Goal: Task Accomplishment & Management: Use online tool/utility

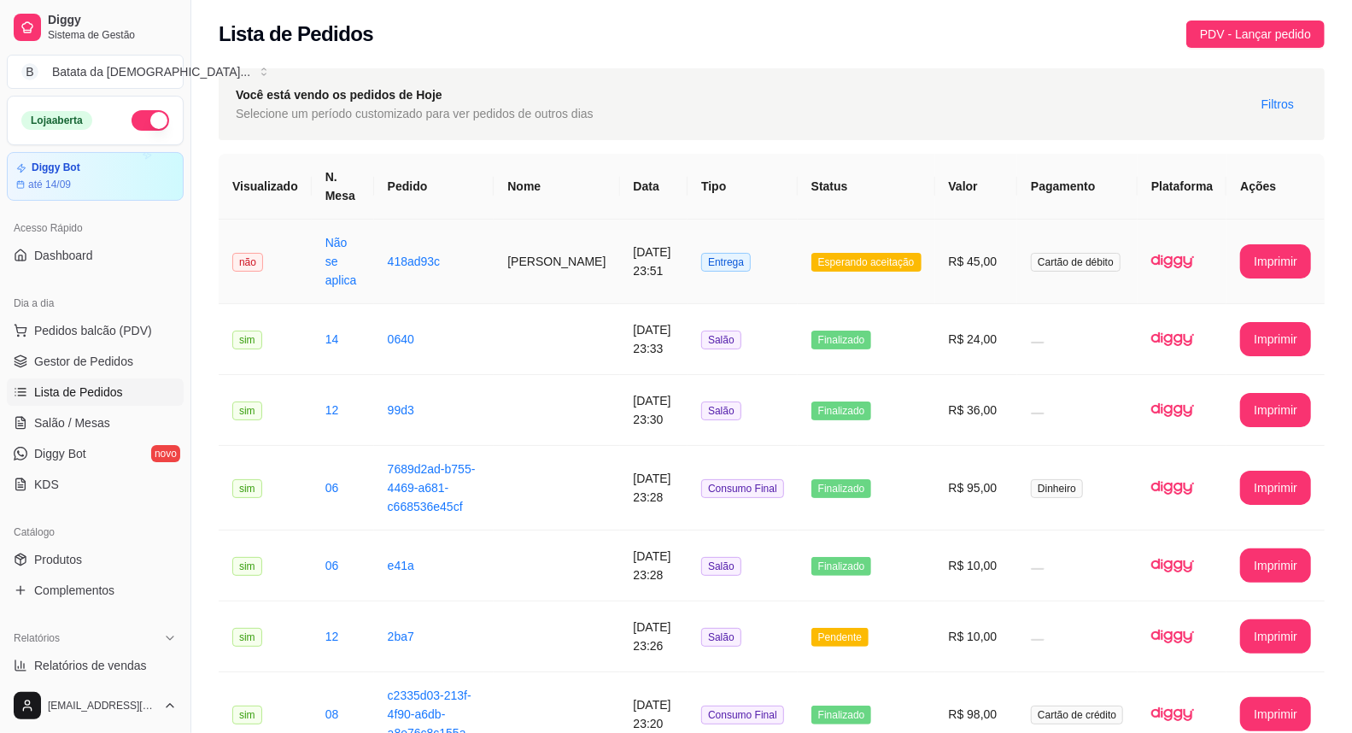
click at [654, 260] on td "[DATE] 23:51" at bounding box center [654, 261] width 68 height 85
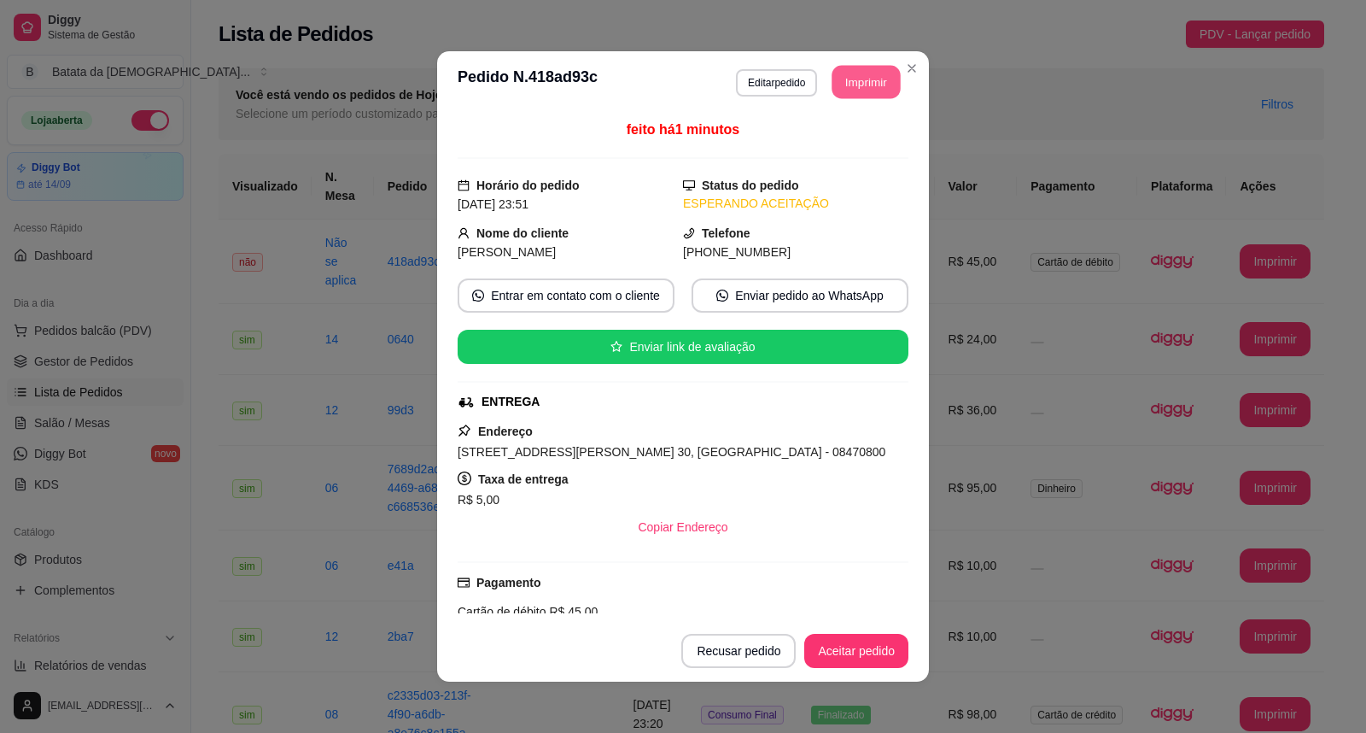
click at [833, 91] on button "Imprimir" at bounding box center [867, 82] width 68 height 33
click at [845, 658] on button "Aceitar pedido" at bounding box center [856, 651] width 104 height 34
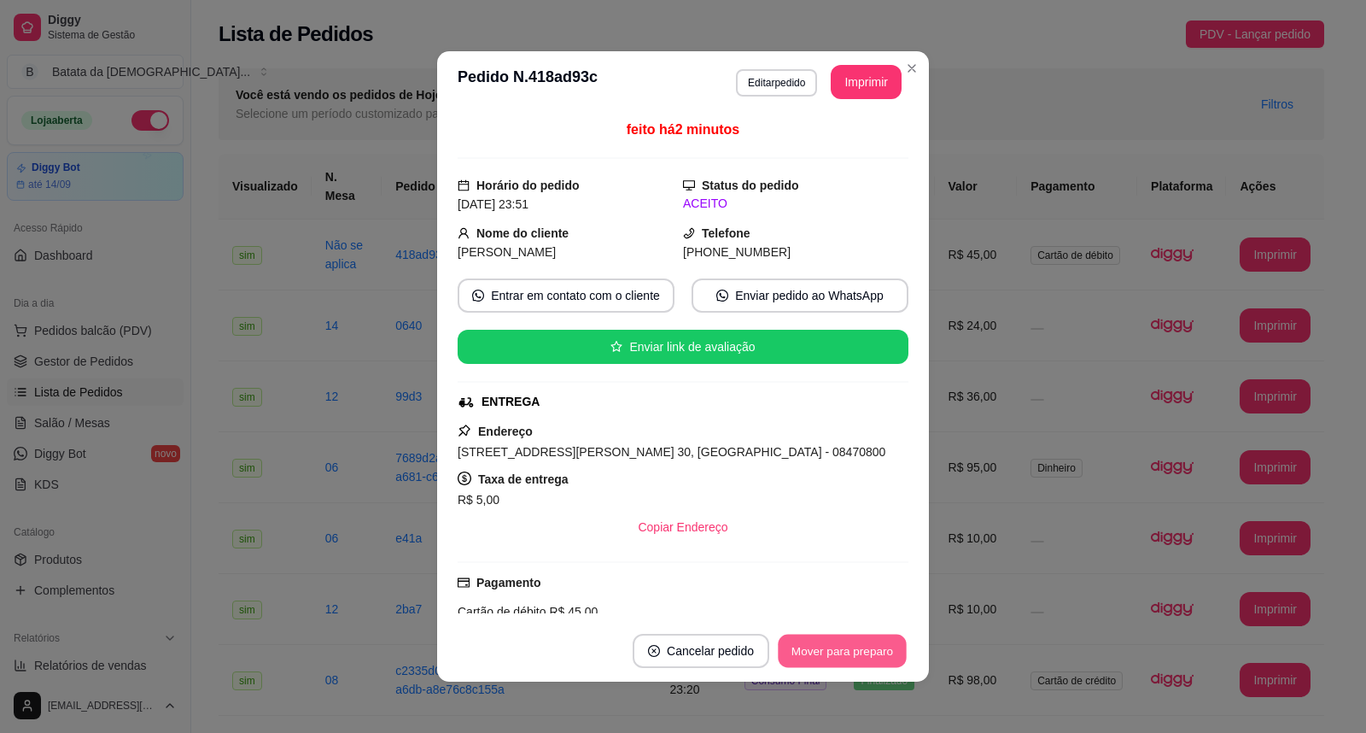
click at [865, 661] on button "Mover para preparo" at bounding box center [842, 651] width 128 height 33
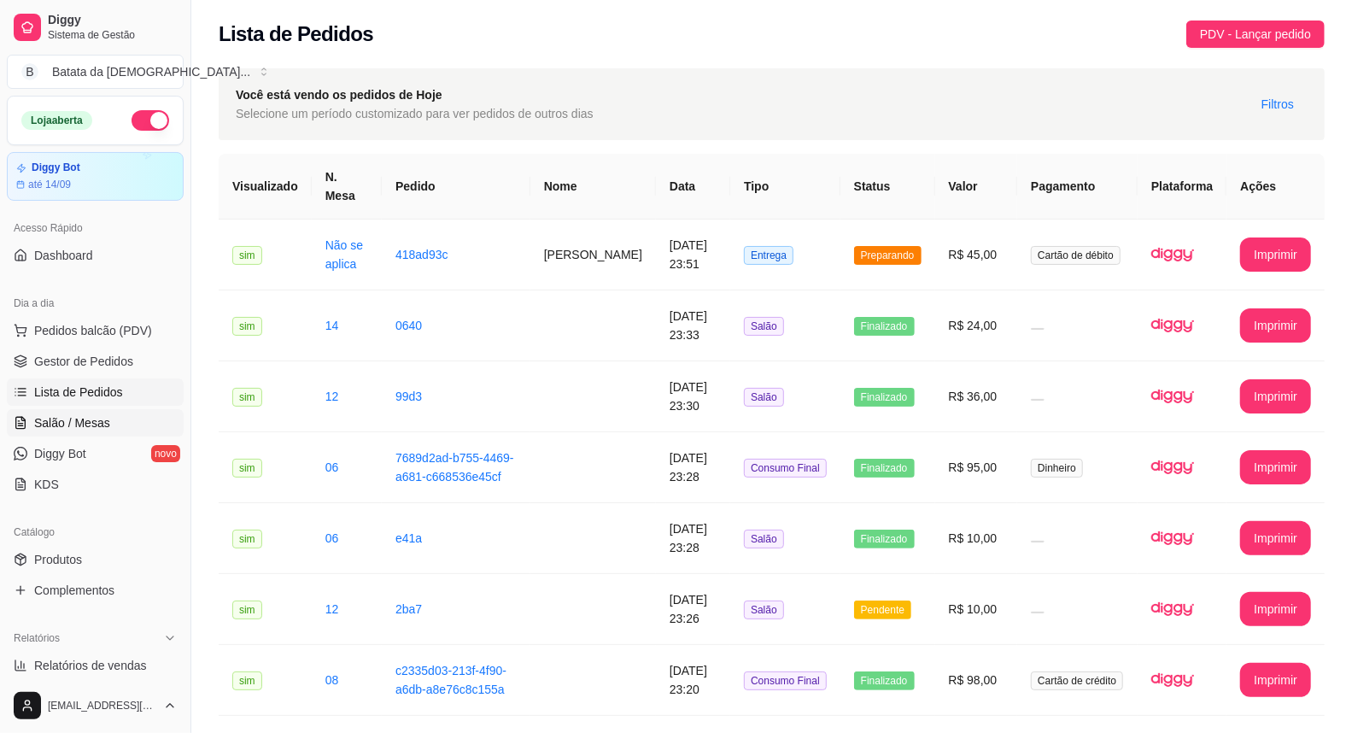
click at [65, 424] on span "Salão / Mesas" at bounding box center [72, 422] width 76 height 17
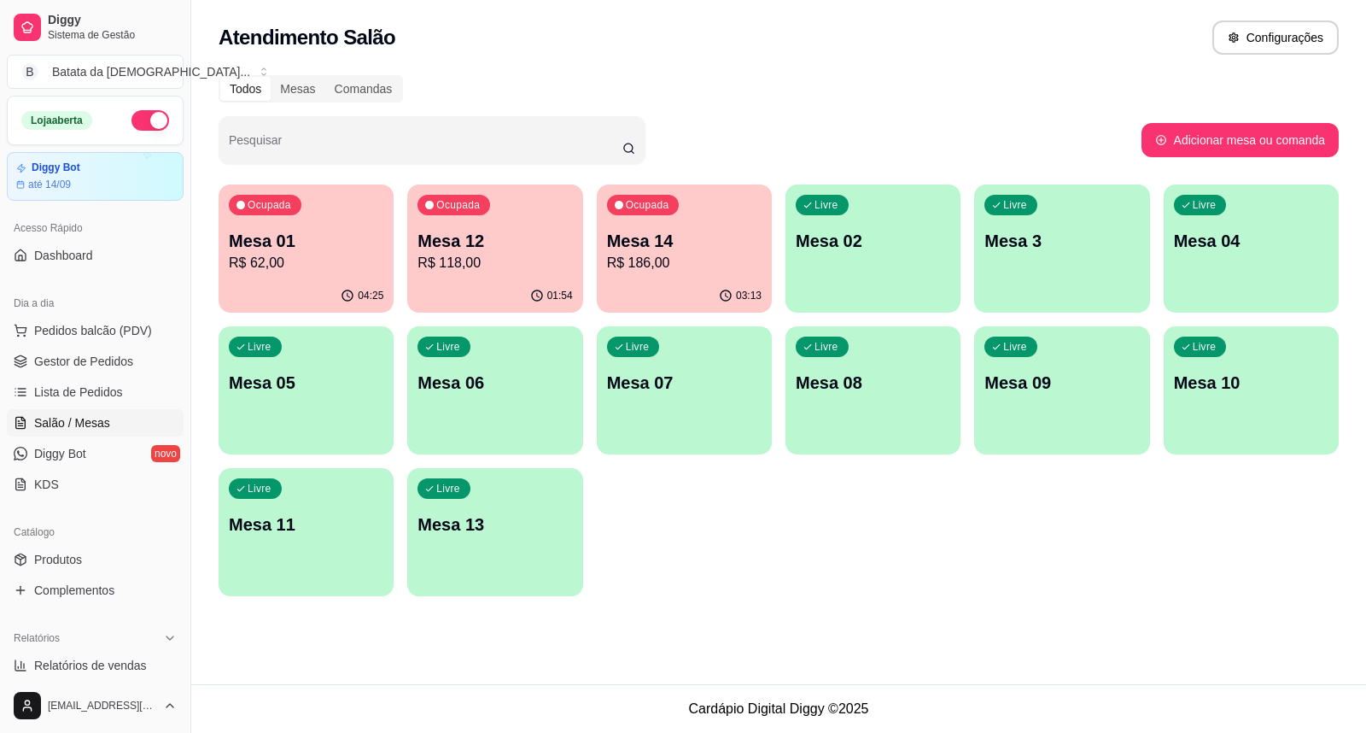
click at [548, 229] on p "Mesa 12" at bounding box center [495, 241] width 155 height 24
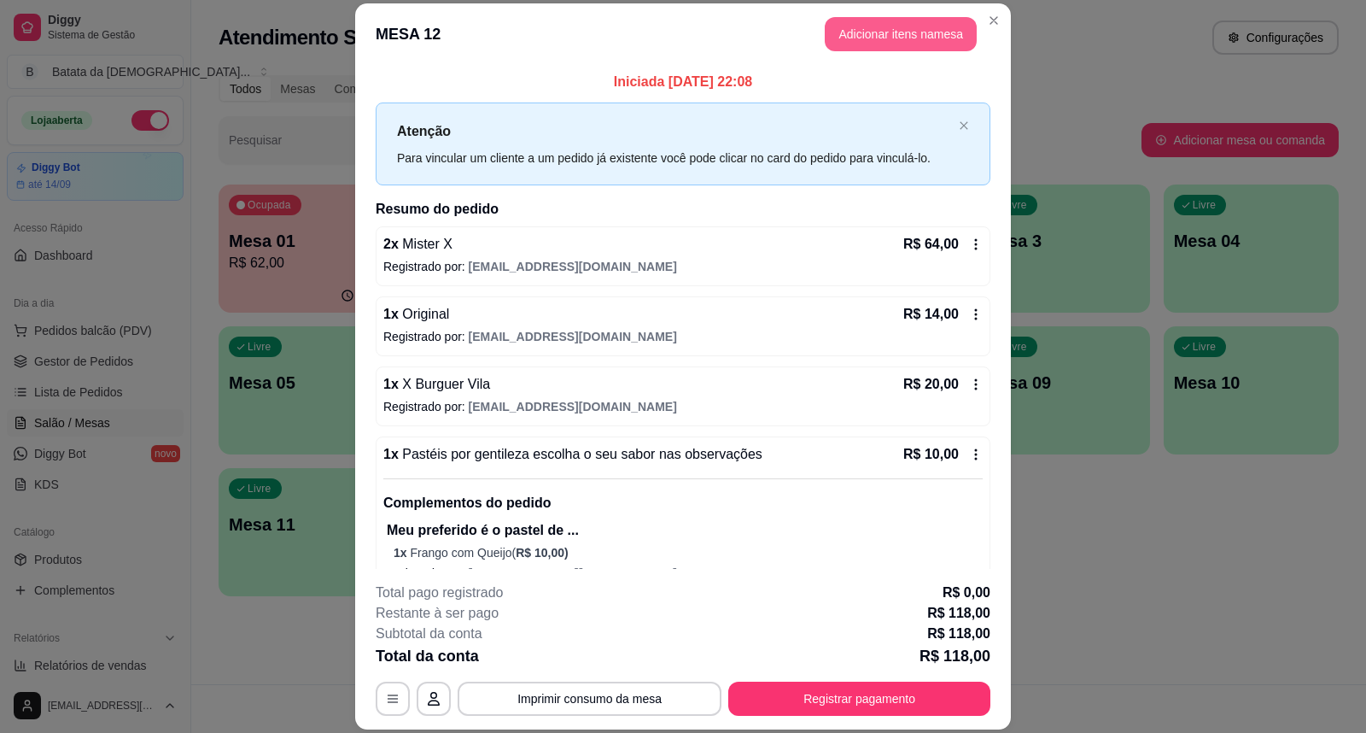
click at [905, 44] on button "Adicionar itens na mesa" at bounding box center [901, 34] width 152 height 34
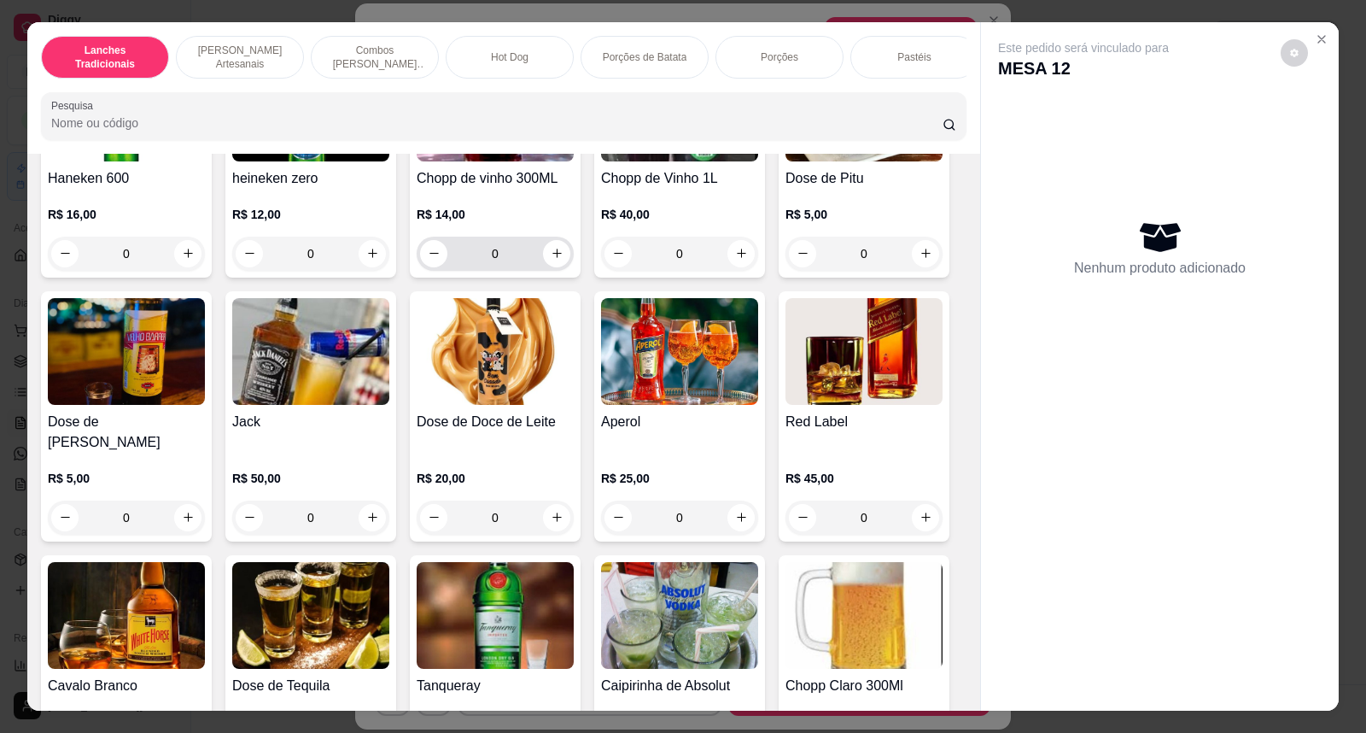
scroll to position [6167, 0]
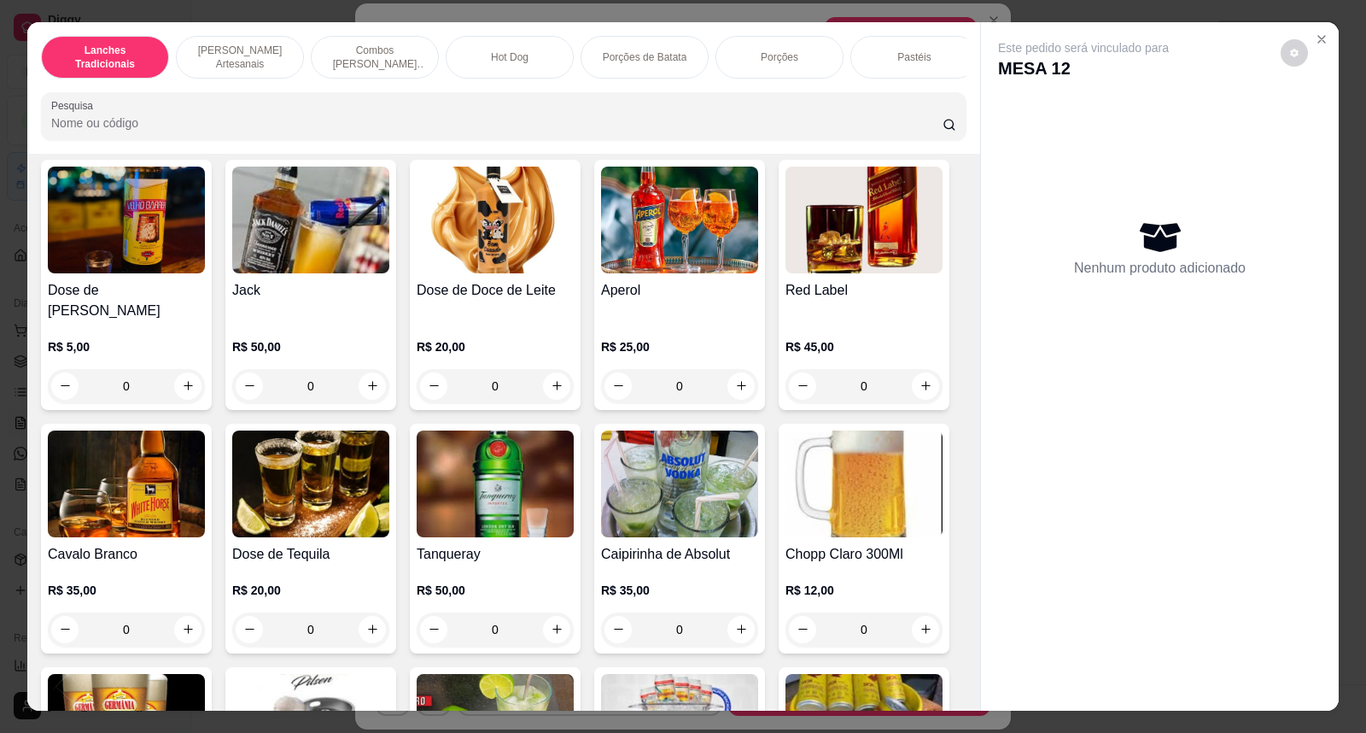
click at [767, 512] on div "Itaipava 269 ml R$ 4,00 0 Skol Piriguete 269ml R$ 5,00 0 Brahma Duplo Malte R$ …" at bounding box center [504, 285] width 926 height 2238
click at [855, 518] on img at bounding box center [864, 483] width 157 height 107
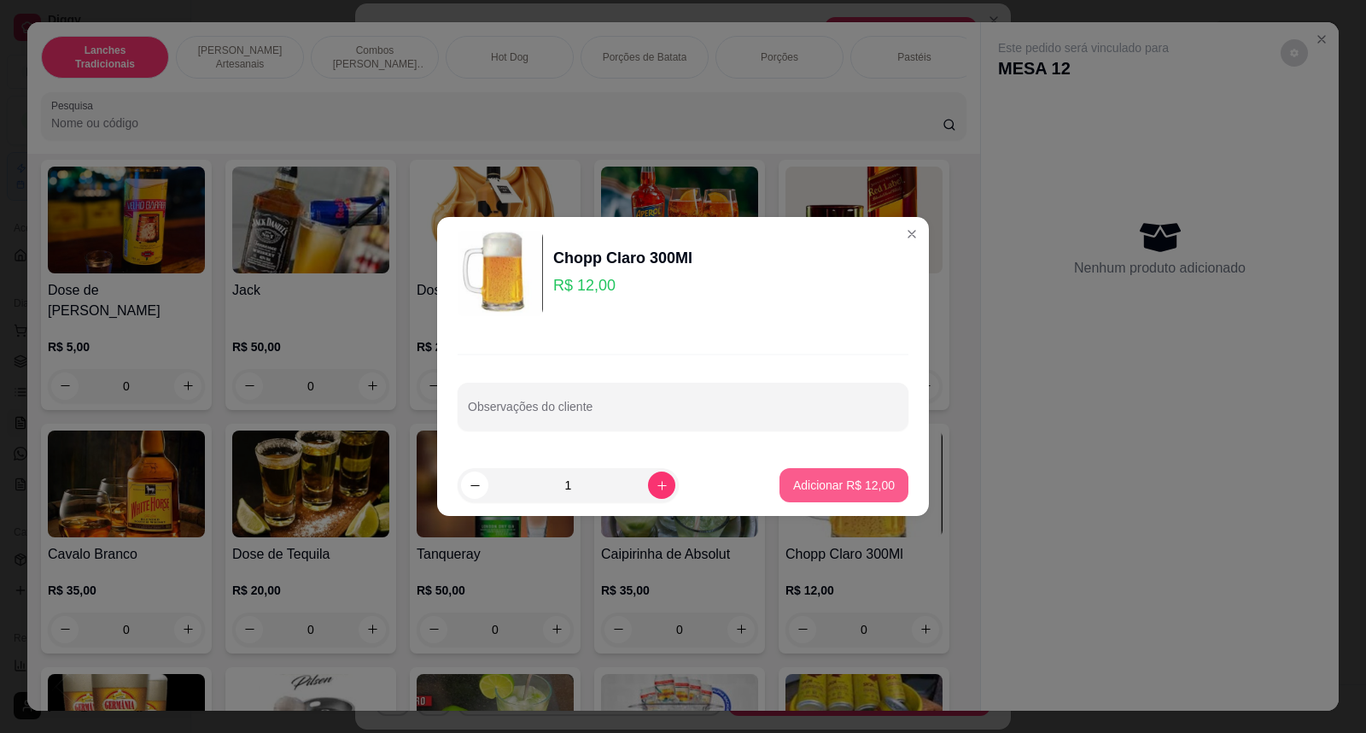
click at [868, 477] on p "Adicionar R$ 12,00" at bounding box center [844, 485] width 102 height 17
type input "1"
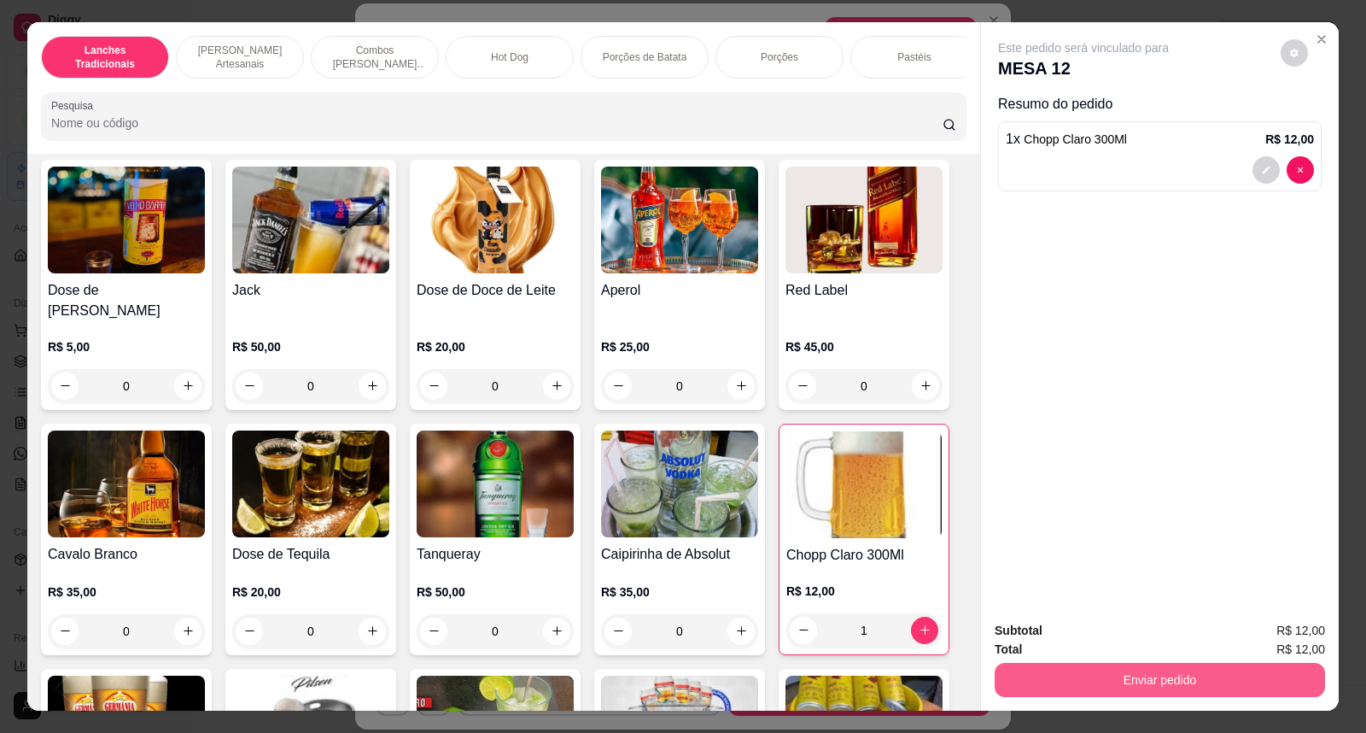
click at [1051, 669] on button "Enviar pedido" at bounding box center [1160, 680] width 330 height 34
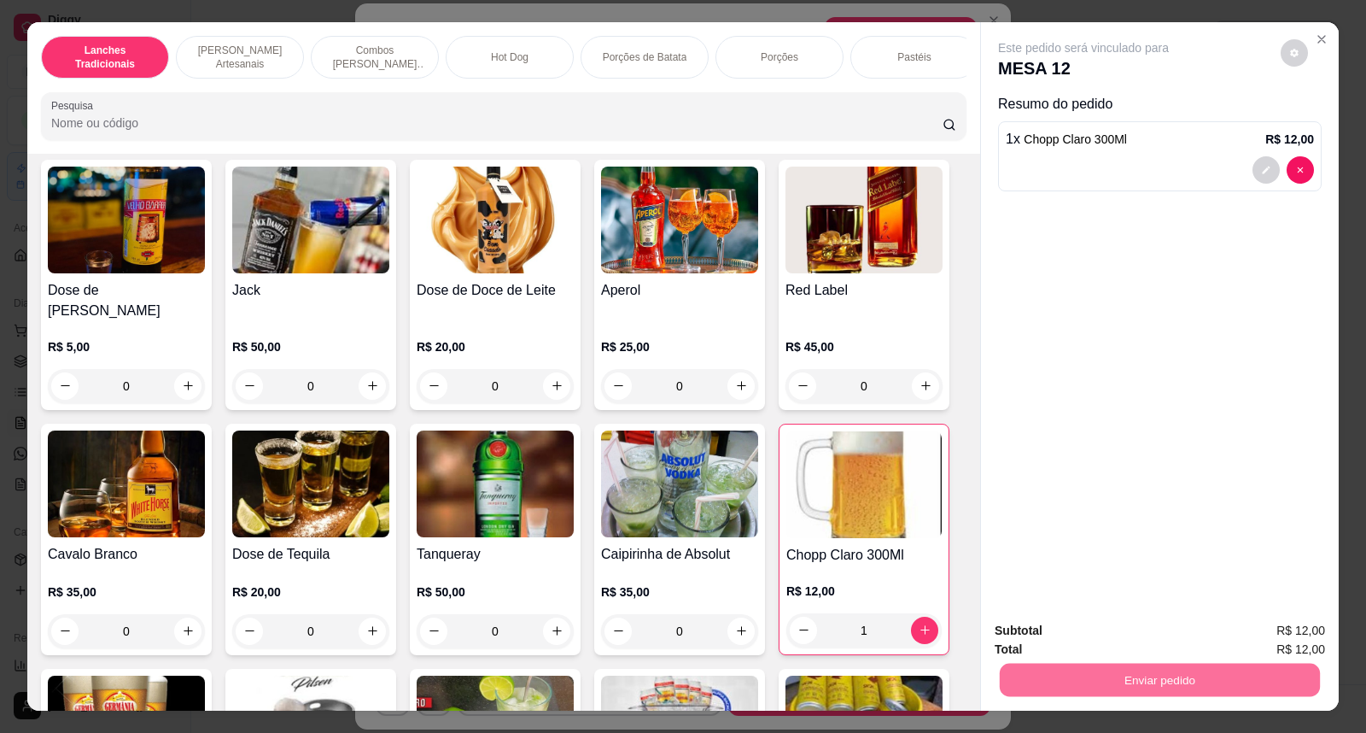
click at [1049, 629] on button "Não registrar e enviar pedido" at bounding box center [1104, 639] width 178 height 32
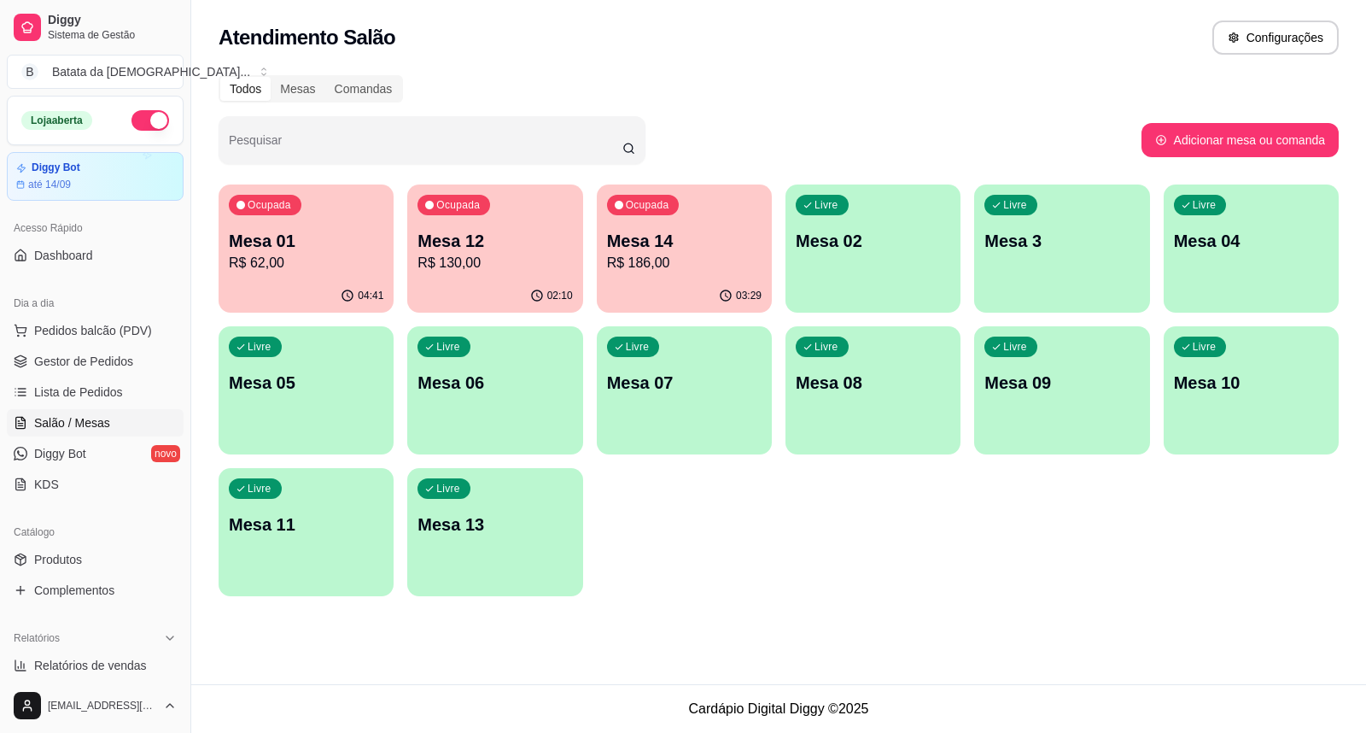
click at [249, 289] on div "04:41" at bounding box center [306, 295] width 175 height 33
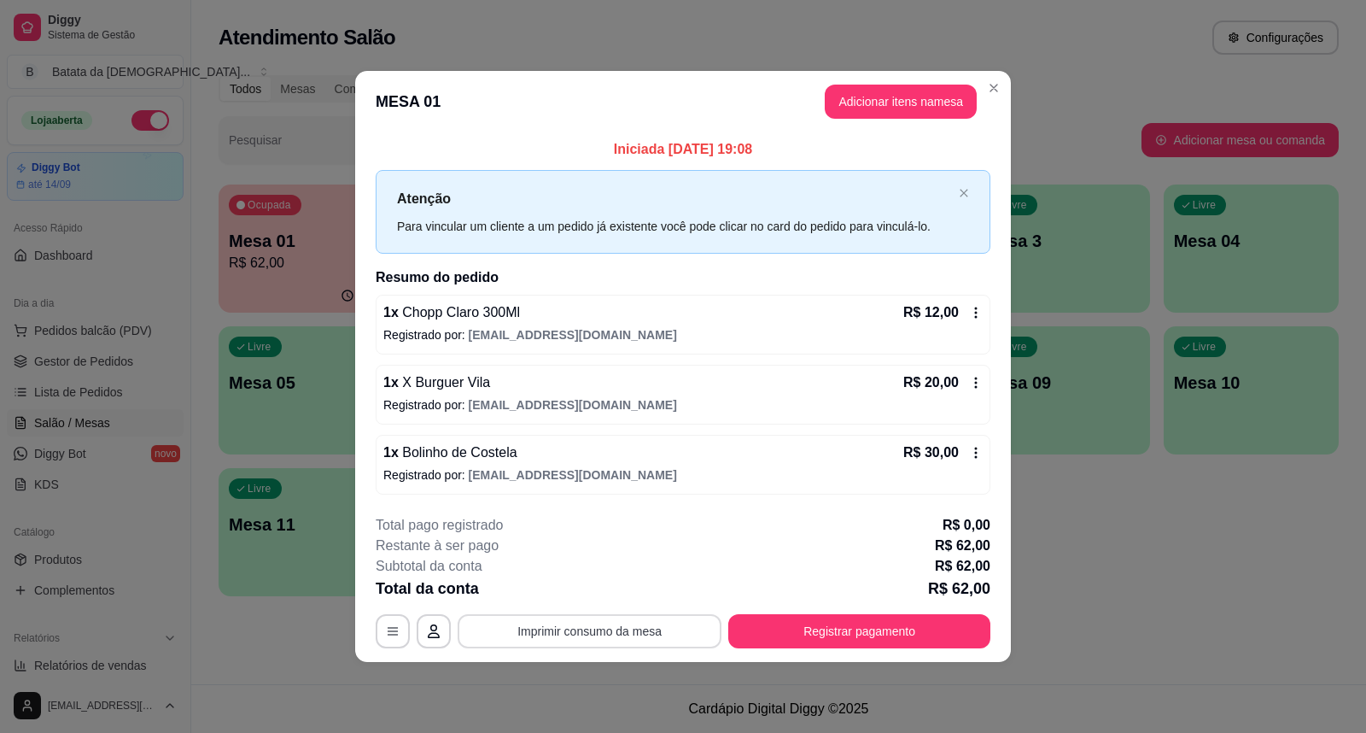
click at [660, 646] on button "Imprimir consumo da mesa" at bounding box center [590, 631] width 264 height 34
click at [1132, 304] on div "**********" at bounding box center [683, 366] width 1366 height 733
